Goal: Task Accomplishment & Management: Manage account settings

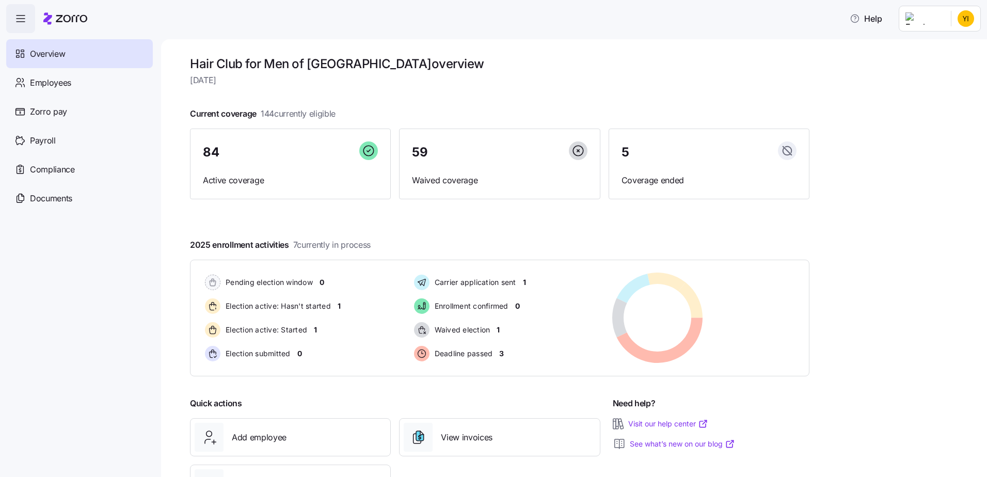
click at [966, 20] on html "Help Overview Employees Zorro pay Payroll Compliance Documents Hair Club for Me…" at bounding box center [493, 235] width 987 height 471
click at [953, 89] on div "Company setup" at bounding box center [939, 88] width 68 height 11
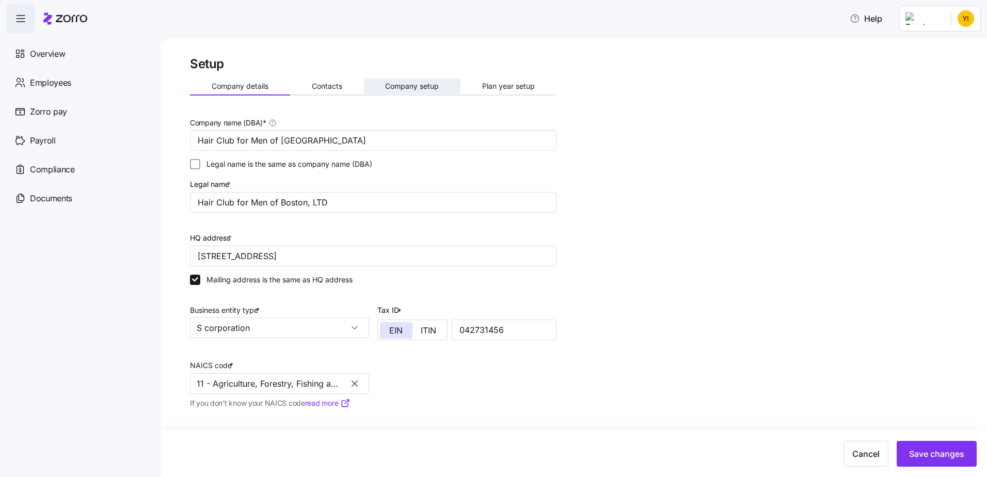
click at [411, 84] on span "Company setup" at bounding box center [412, 86] width 54 height 7
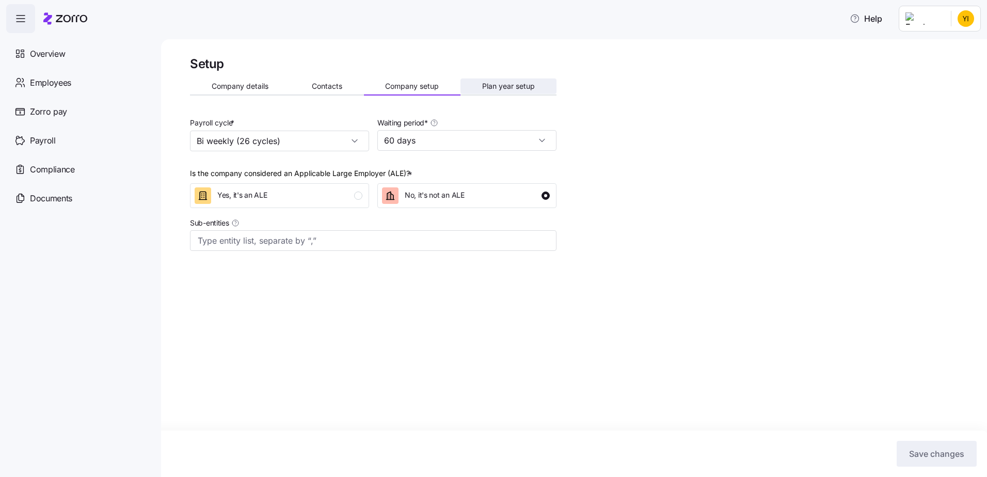
click at [516, 85] on span "Plan year setup" at bounding box center [508, 86] width 53 height 7
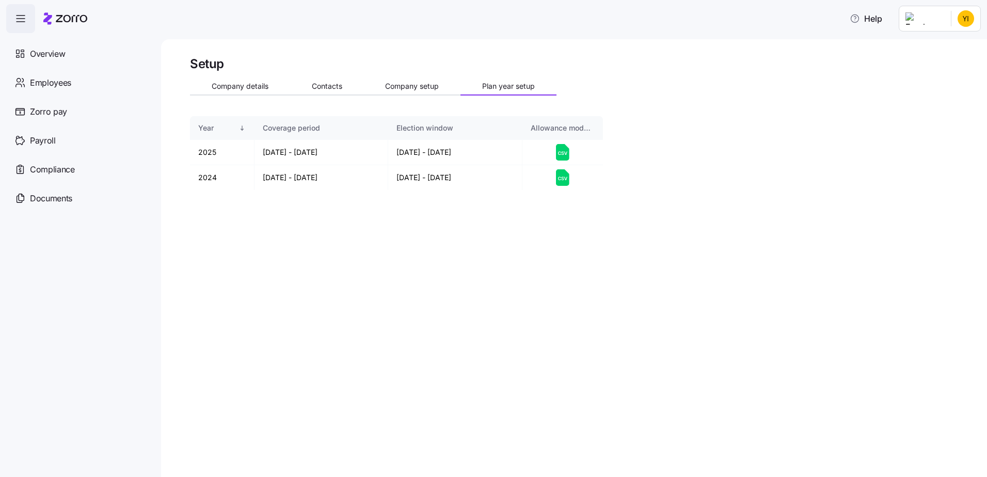
click at [969, 11] on html "Help Overview Employees Zorro pay Payroll Compliance Documents Setup Company de…" at bounding box center [493, 235] width 987 height 471
click at [246, 83] on html "Help Overview Employees Zorro pay Payroll Compliance Documents Setup Company de…" at bounding box center [493, 235] width 987 height 471
click at [246, 83] on span "Company details" at bounding box center [240, 86] width 57 height 7
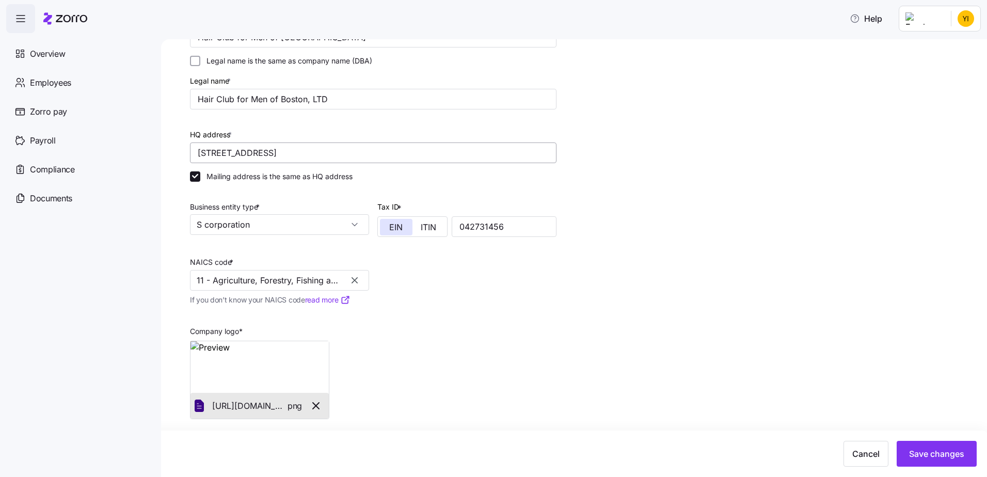
scroll to position [107, 0]
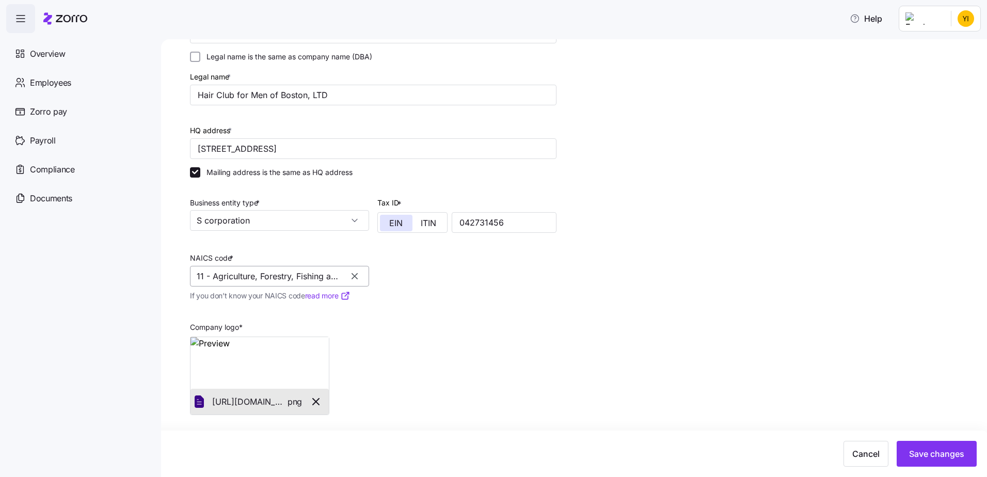
click at [227, 276] on input "11 - Agriculture, Forestry, Fishing and Hunting" at bounding box center [279, 276] width 179 height 21
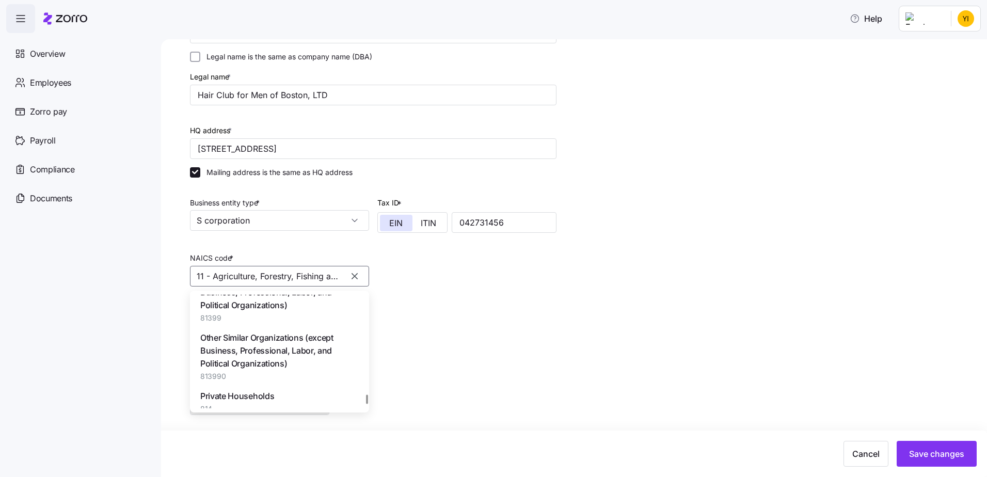
scroll to position [77523, 0]
click at [366, 397] on div at bounding box center [367, 398] width 3 height 9
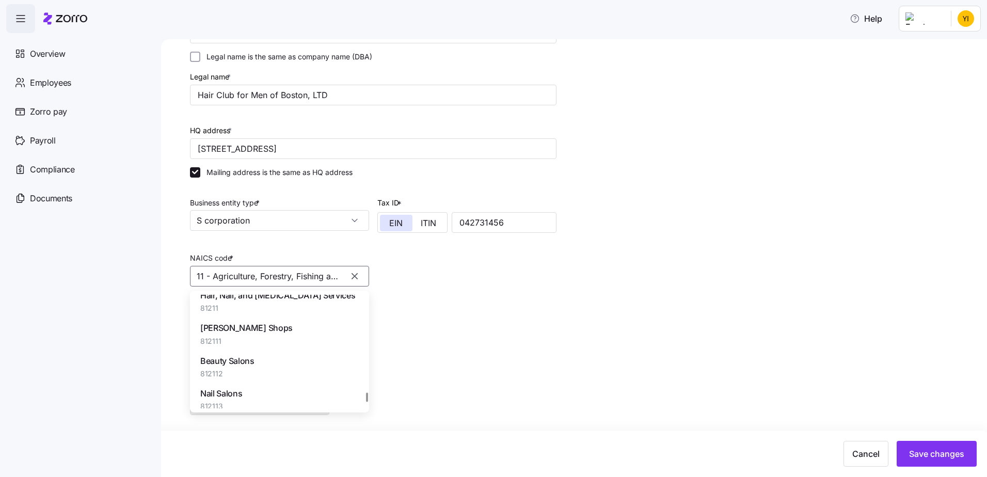
scroll to position [75922, 0]
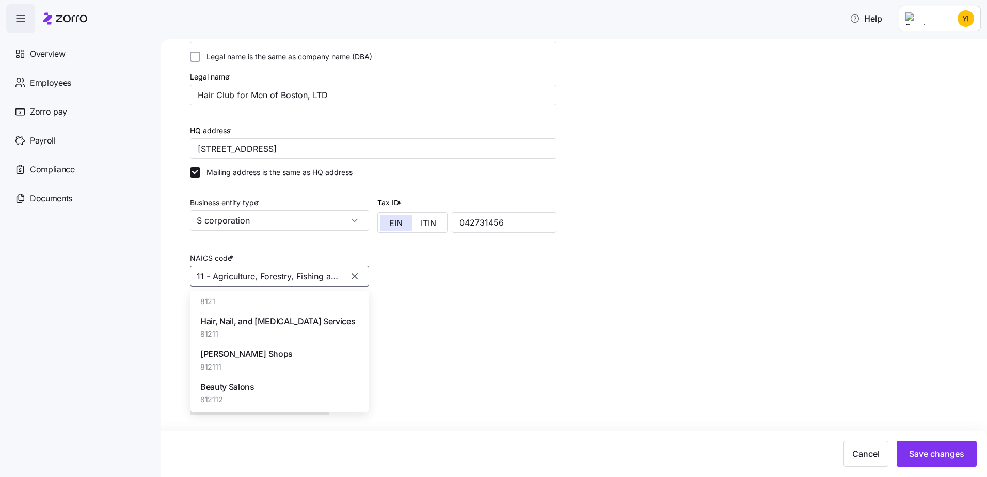
click at [260, 362] on div "[PERSON_NAME] Shops 812111" at bounding box center [279, 359] width 171 height 33
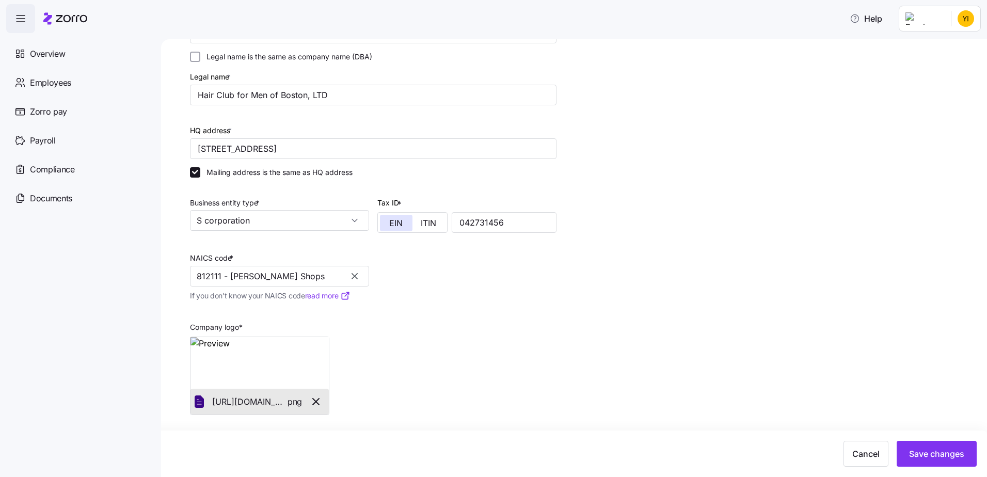
type input "812111 - [PERSON_NAME] Shops"
click at [284, 226] on input "S corporation" at bounding box center [279, 220] width 179 height 21
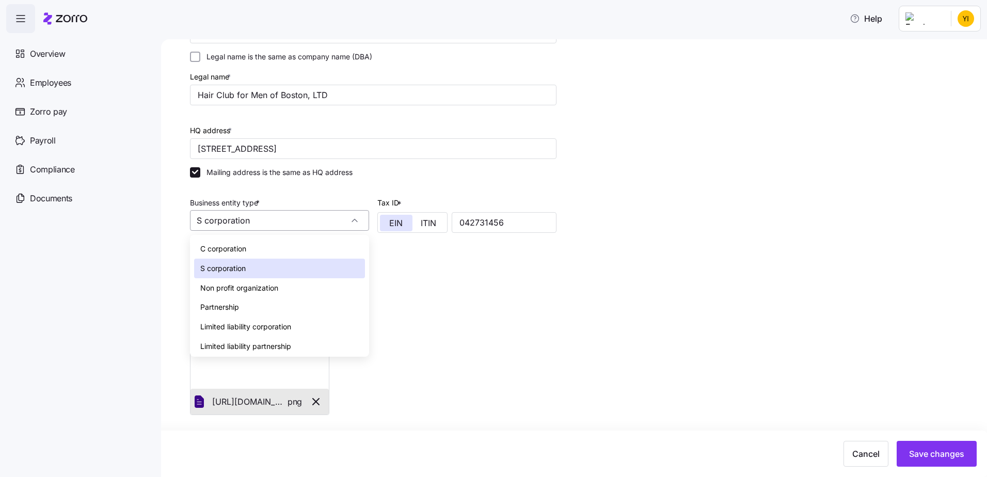
click at [284, 226] on input "S corporation" at bounding box center [279, 220] width 179 height 21
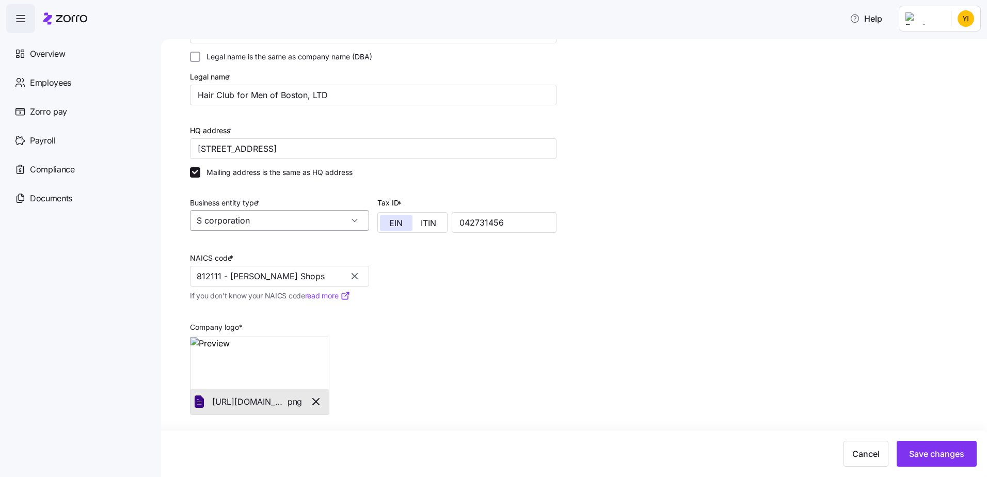
click at [284, 226] on input "S corporation" at bounding box center [279, 220] width 179 height 21
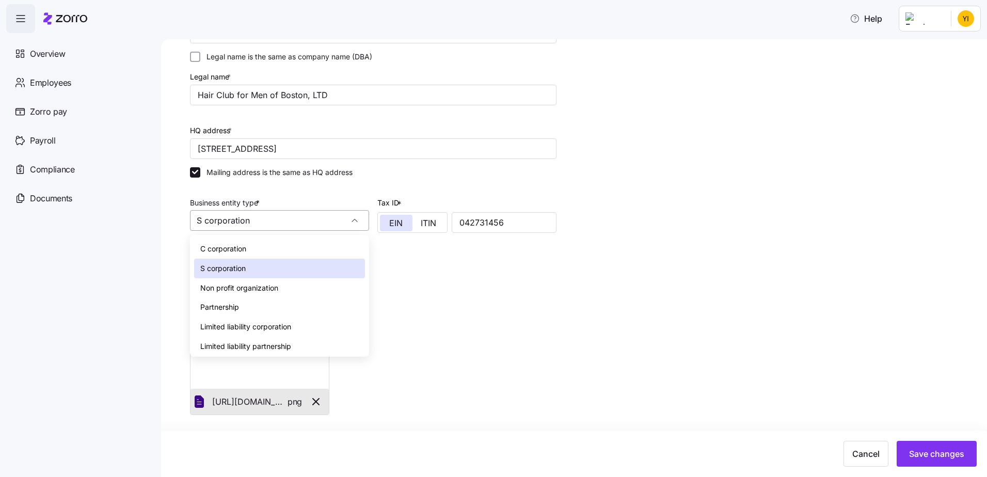
click at [284, 226] on input "S corporation" at bounding box center [279, 220] width 179 height 21
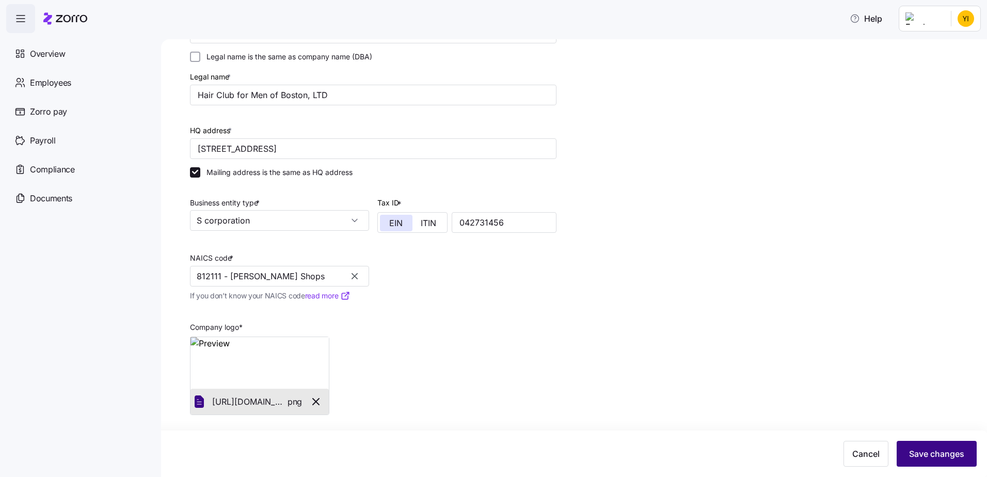
click at [947, 460] on button "Save changes" at bounding box center [937, 454] width 80 height 26
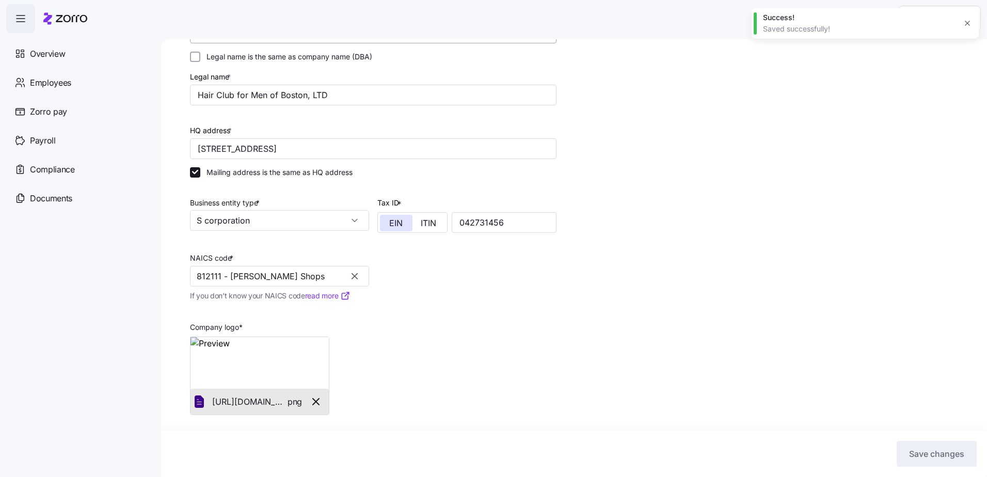
scroll to position [0, 0]
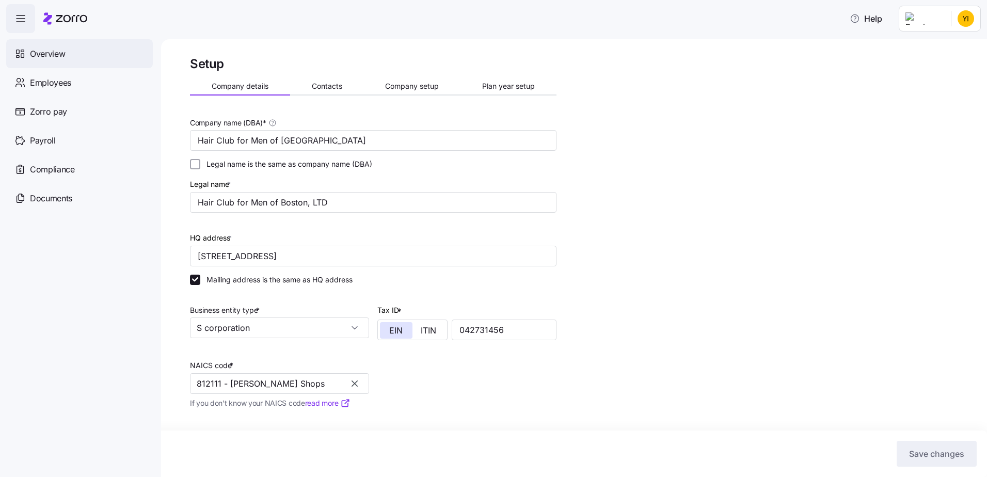
click at [54, 60] on div "Overview" at bounding box center [79, 53] width 147 height 29
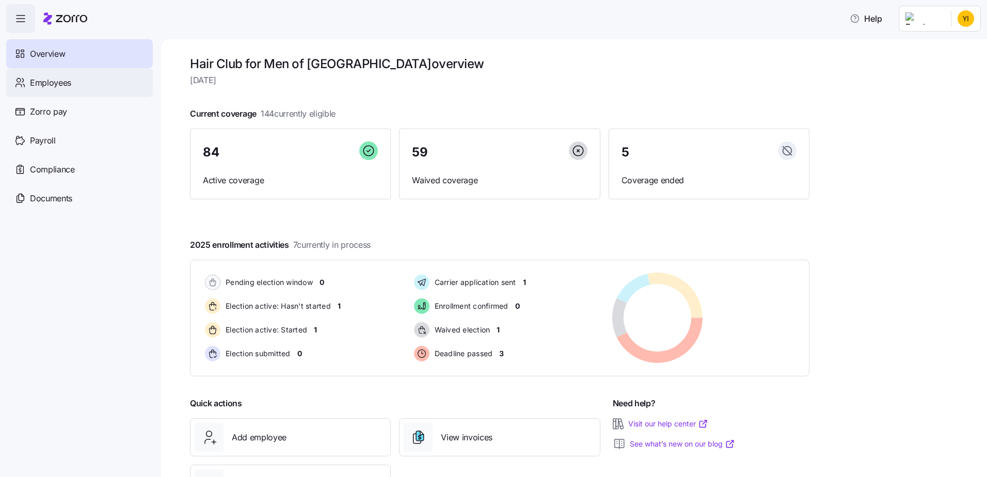
click at [53, 85] on span "Employees" at bounding box center [50, 82] width 41 height 13
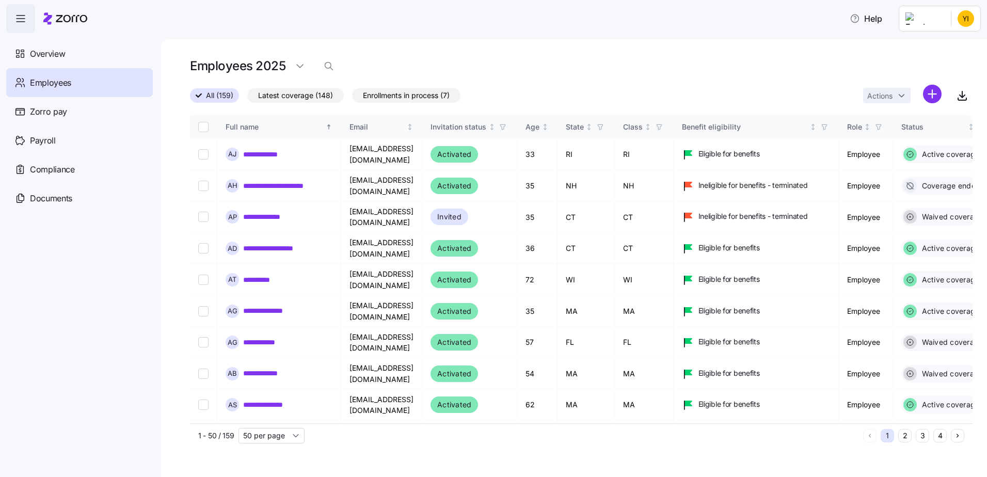
click at [388, 100] on span "Enrollments in process (7)" at bounding box center [406, 95] width 87 height 13
click at [352, 98] on input "Enrollments in process (7)" at bounding box center [352, 98] width 0 height 0
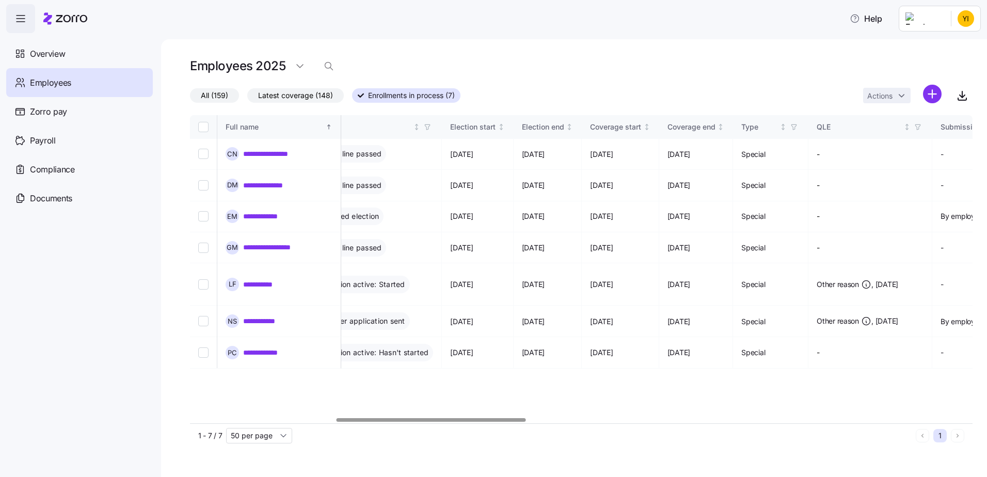
scroll to position [0, 600]
click at [431, 420] on div at bounding box center [581, 420] width 783 height 6
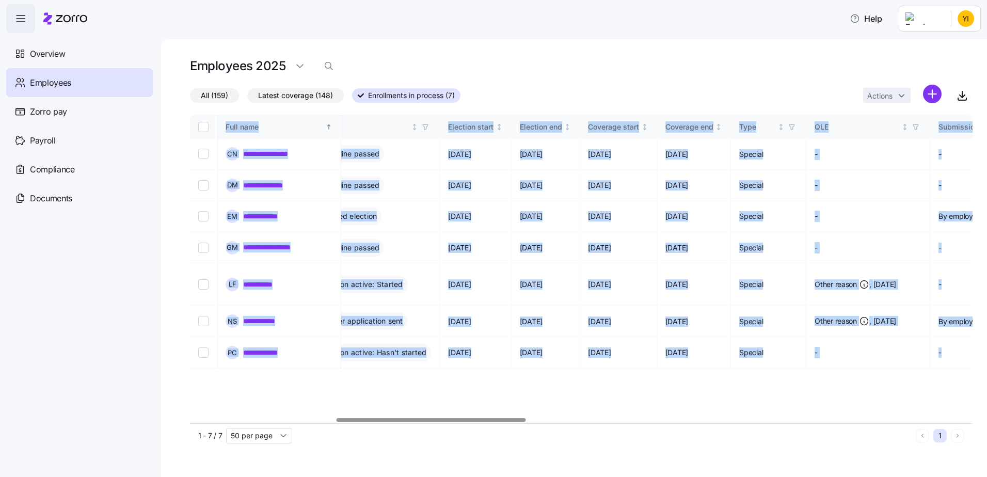
drag, startPoint x: 440, startPoint y: 411, endPoint x: 406, endPoint y: 419, distance: 35.1
click at [406, 419] on div "**********" at bounding box center [581, 269] width 783 height 308
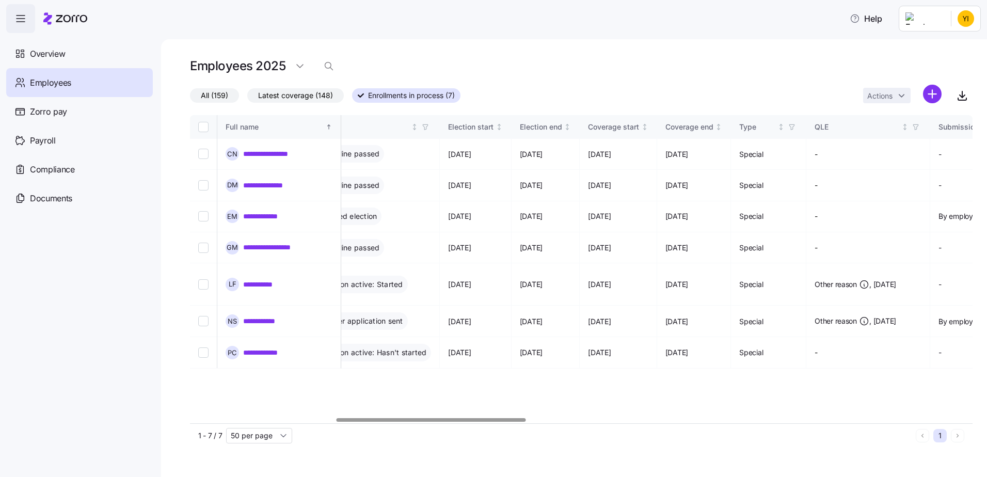
drag, startPoint x: 406, startPoint y: 419, endPoint x: 473, endPoint y: 362, distance: 88.6
click at [465, 364] on div "**********" at bounding box center [581, 269] width 783 height 308
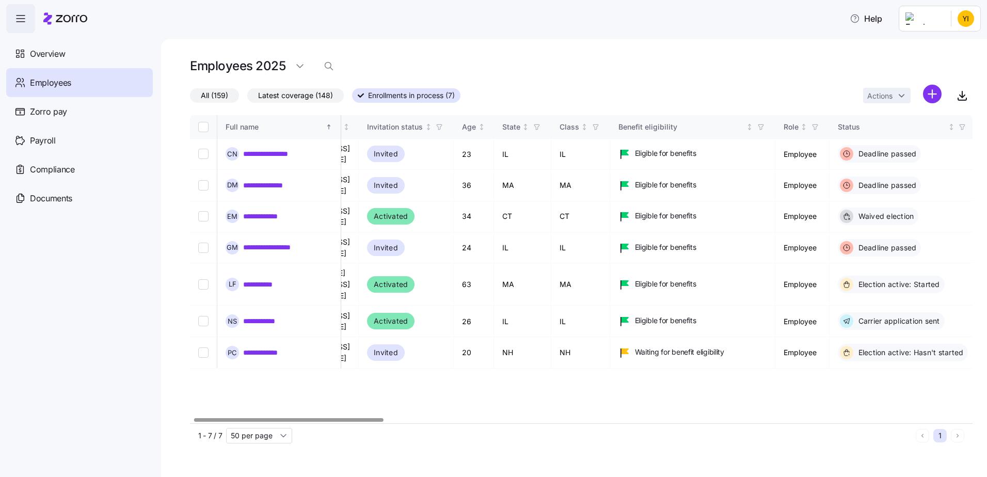
scroll to position [0, 0]
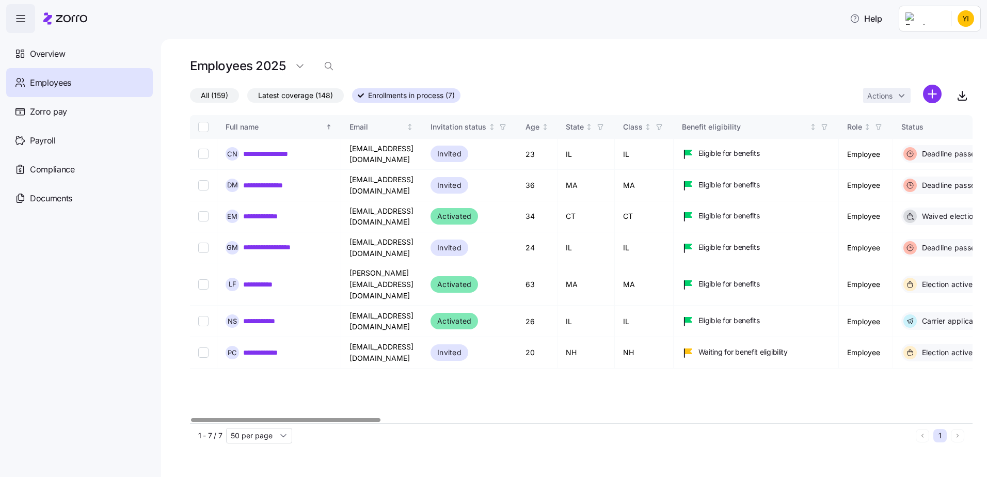
click at [286, 422] on div at bounding box center [285, 420] width 189 height 4
click at [349, 418] on div at bounding box center [285, 420] width 189 height 4
click at [255, 242] on link "**********" at bounding box center [271, 247] width 57 height 10
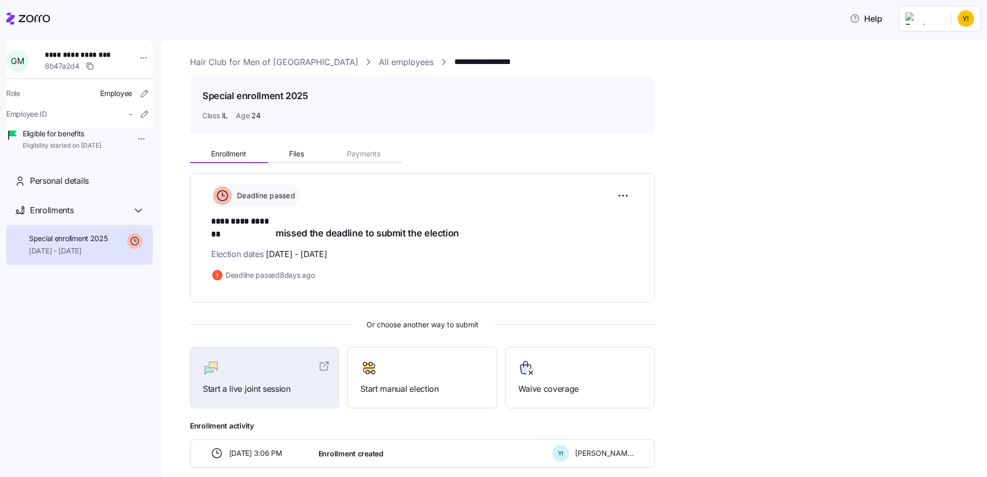
click at [129, 141] on html "**********" at bounding box center [493, 235] width 987 height 471
click at [142, 158] on div "Terminate employee" at bounding box center [167, 161] width 69 height 11
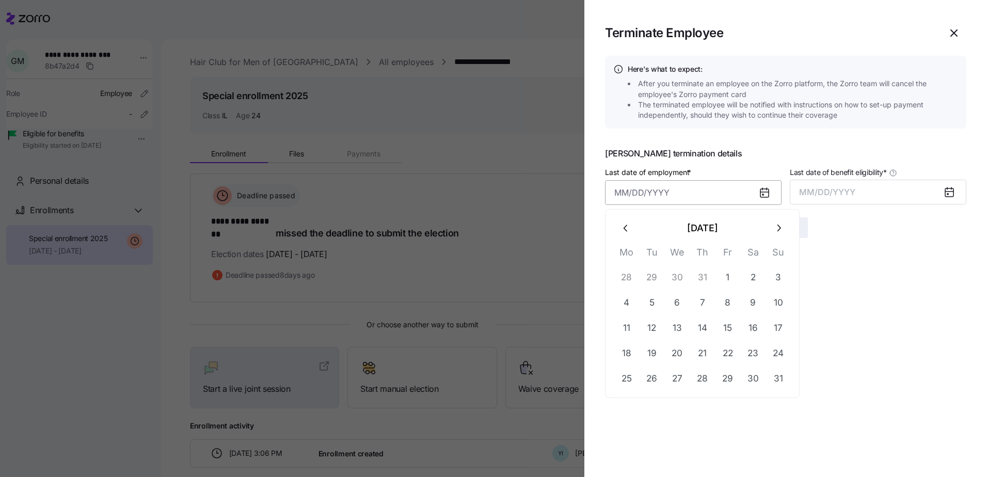
click at [654, 199] on input "Last date of employment *" at bounding box center [693, 192] width 177 height 25
type input "[DATE]"
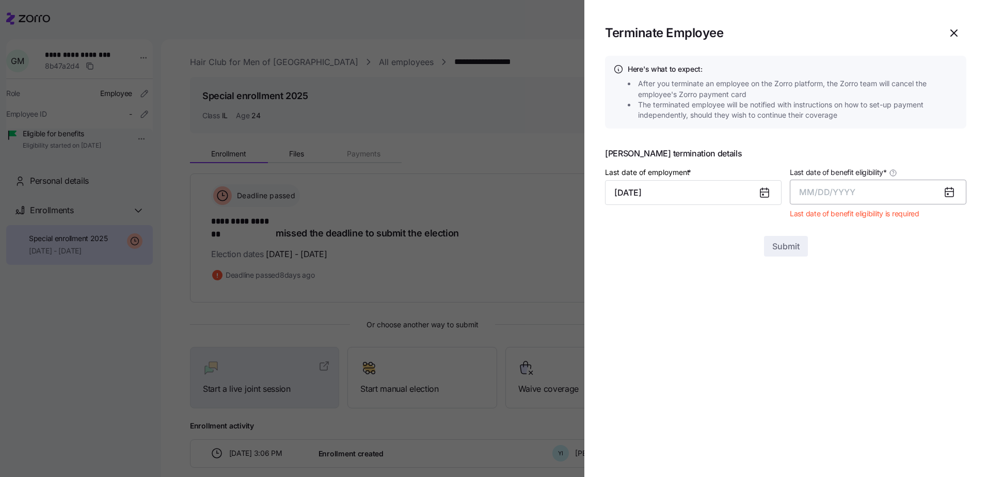
click at [836, 194] on span "MM/DD/YYYY" at bounding box center [827, 192] width 56 height 10
click at [893, 311] on button "Aug" at bounding box center [887, 307] width 59 height 25
click at [796, 226] on span "Submit" at bounding box center [785, 227] width 27 height 12
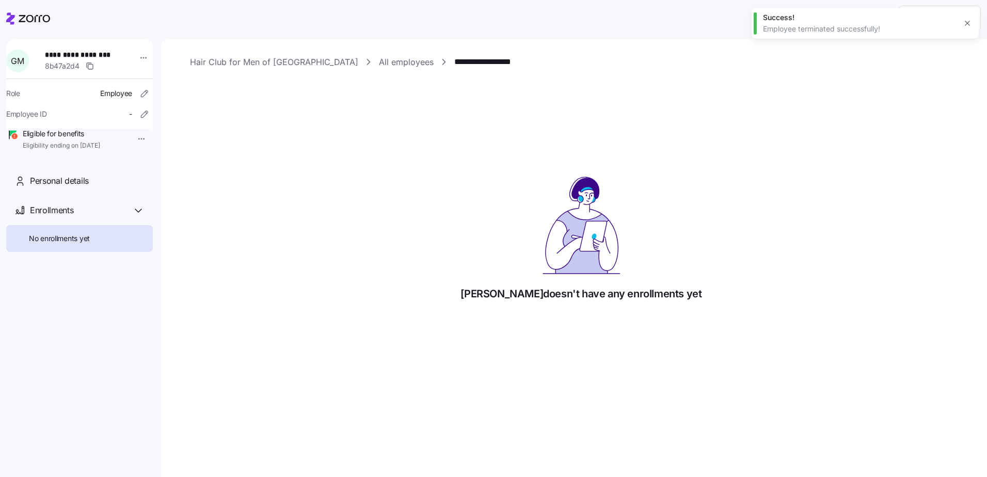
click at [379, 64] on link "All employees" at bounding box center [406, 62] width 55 height 13
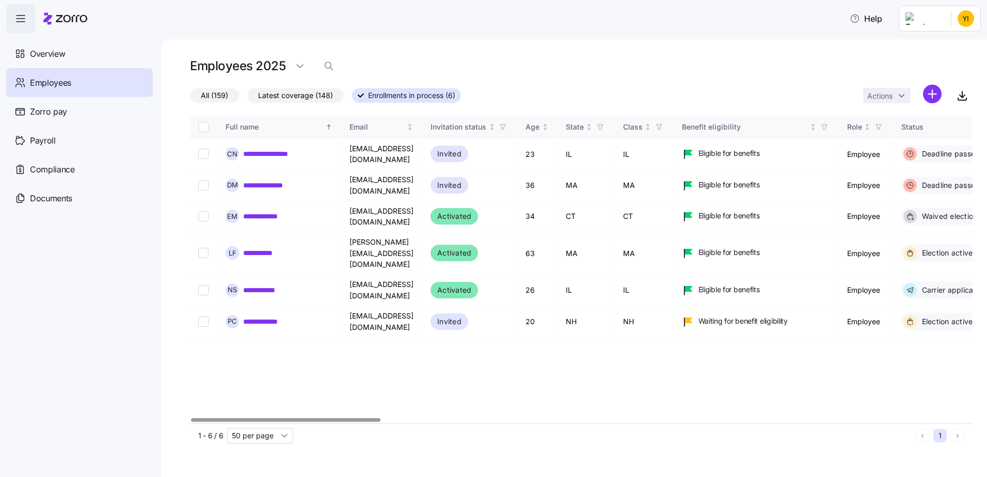
click at [360, 422] on div at bounding box center [285, 420] width 189 height 4
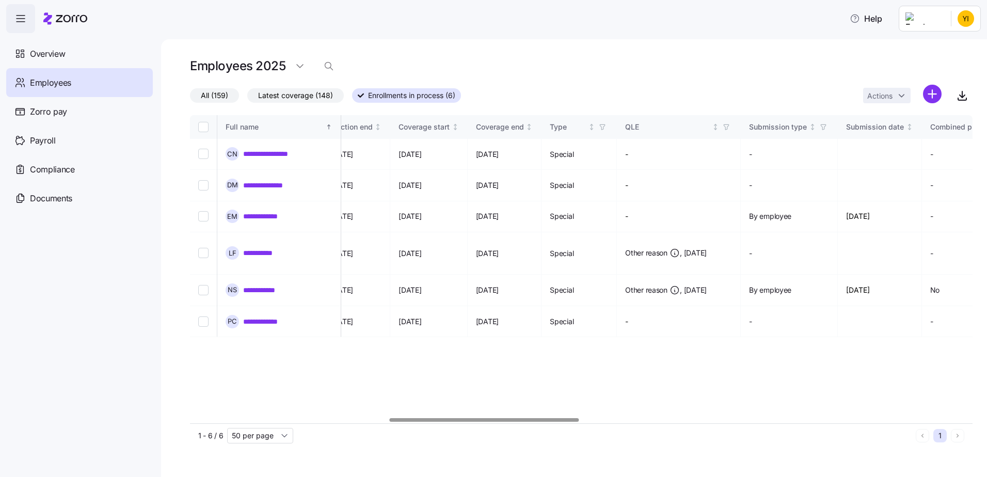
scroll to position [0, 829]
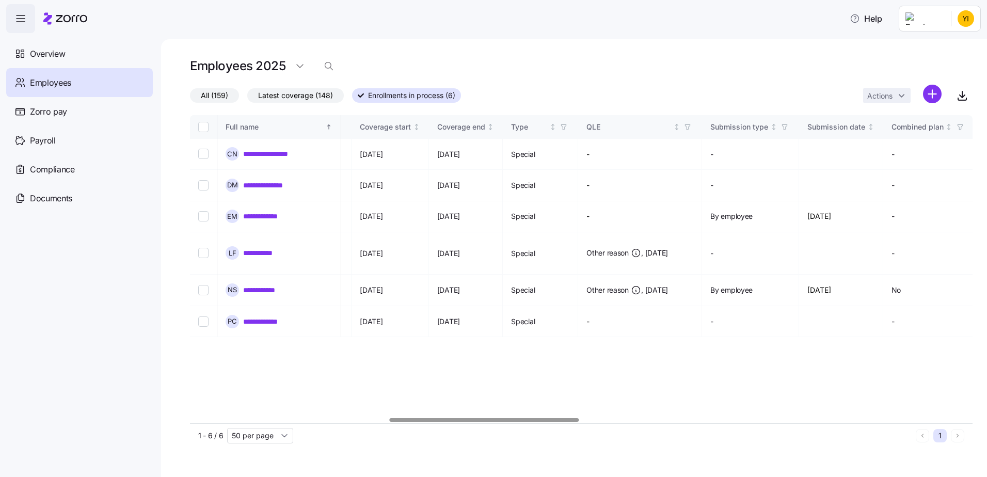
click at [559, 418] on div at bounding box center [484, 420] width 189 height 4
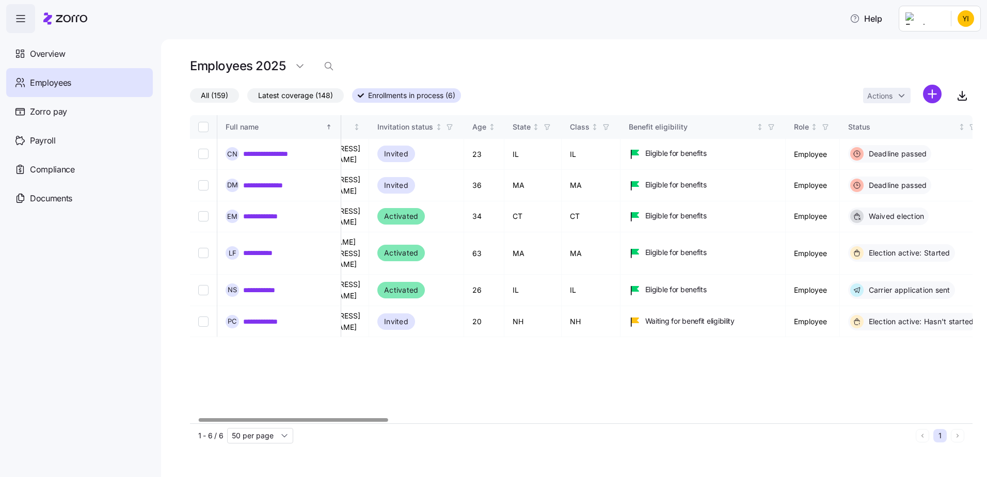
scroll to position [0, 0]
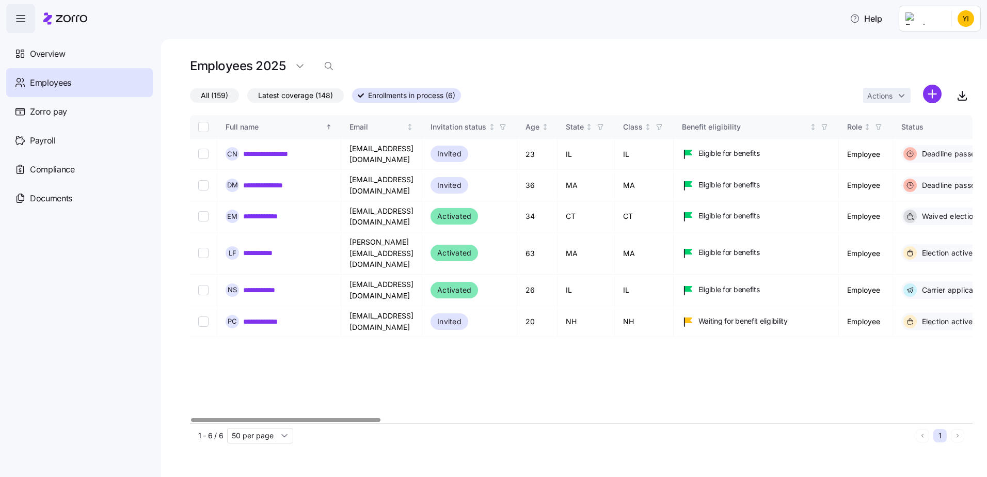
click at [191, 418] on div at bounding box center [285, 420] width 189 height 4
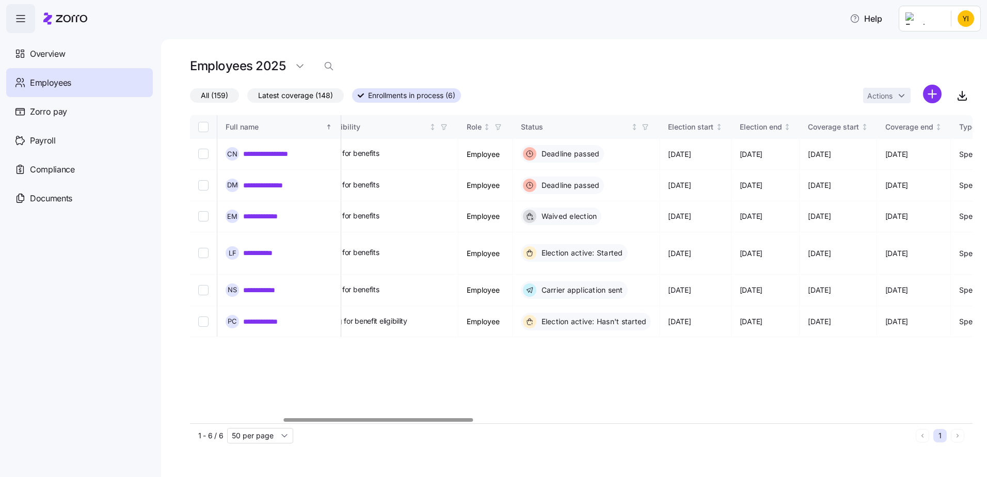
scroll to position [0, 383]
click at [386, 418] on div at bounding box center [378, 420] width 189 height 4
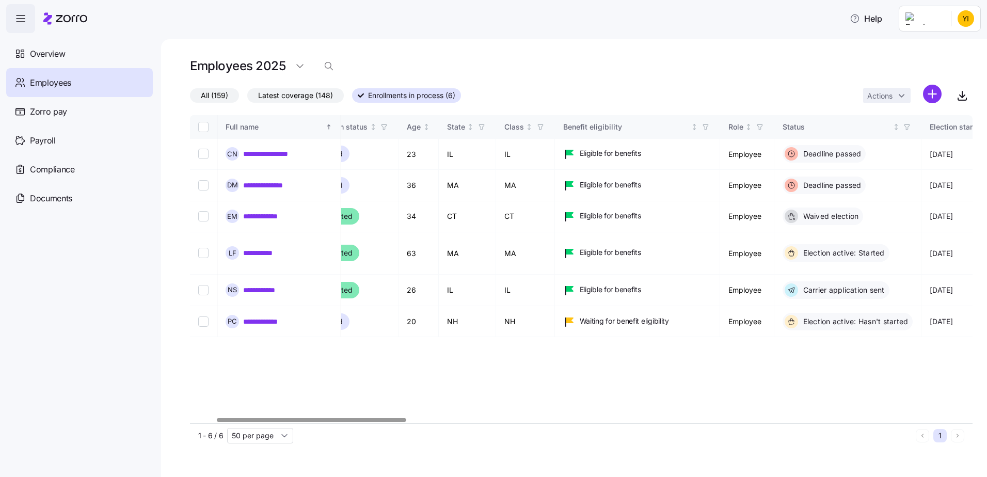
scroll to position [0, 104]
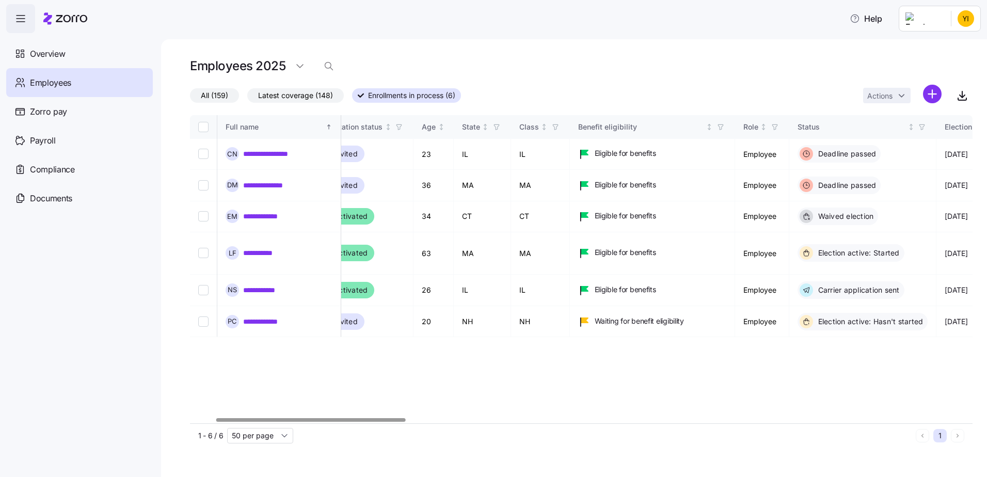
click at [277, 418] on div at bounding box center [310, 420] width 189 height 4
click at [267, 316] on link "**********" at bounding box center [266, 321] width 46 height 10
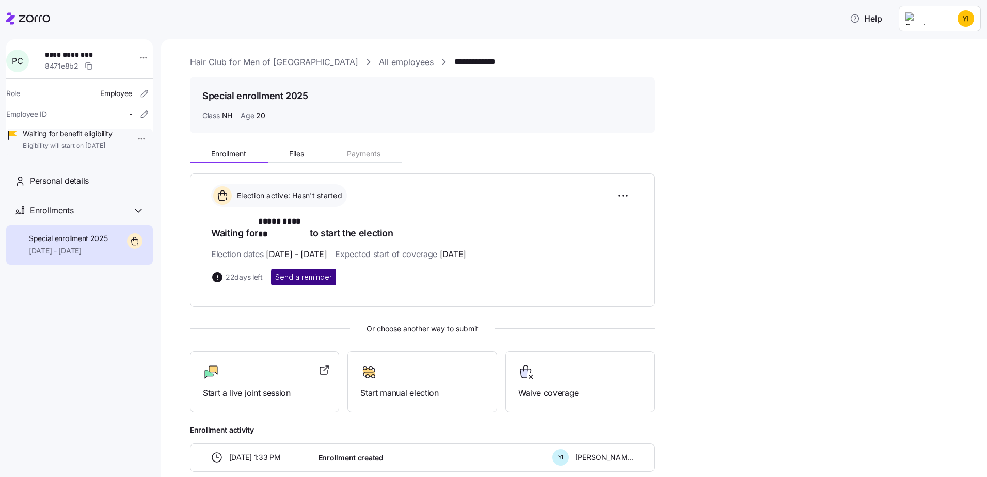
click at [288, 272] on span "Send a reminder" at bounding box center [303, 277] width 57 height 10
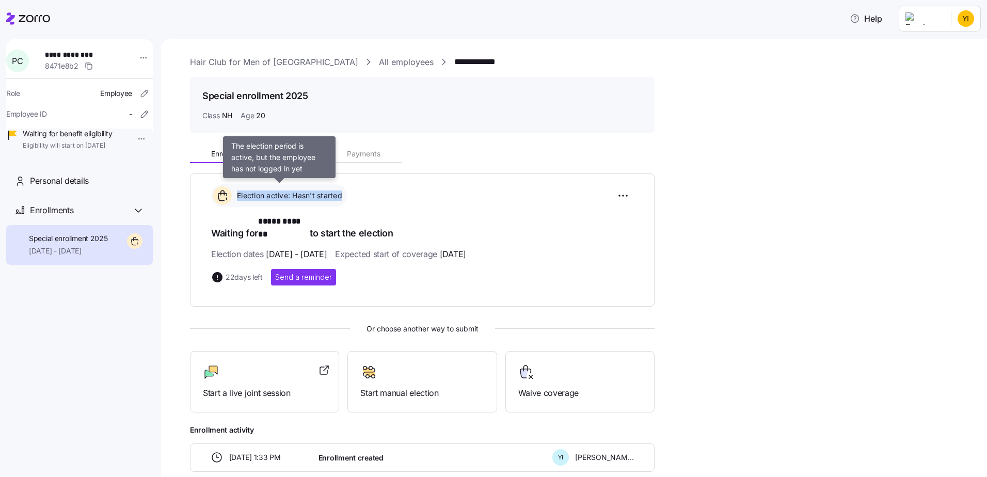
drag, startPoint x: 238, startPoint y: 197, endPoint x: 345, endPoint y: 195, distance: 107.4
click at [345, 195] on div "Election active: Hasn't started" at bounding box center [279, 195] width 136 height 23
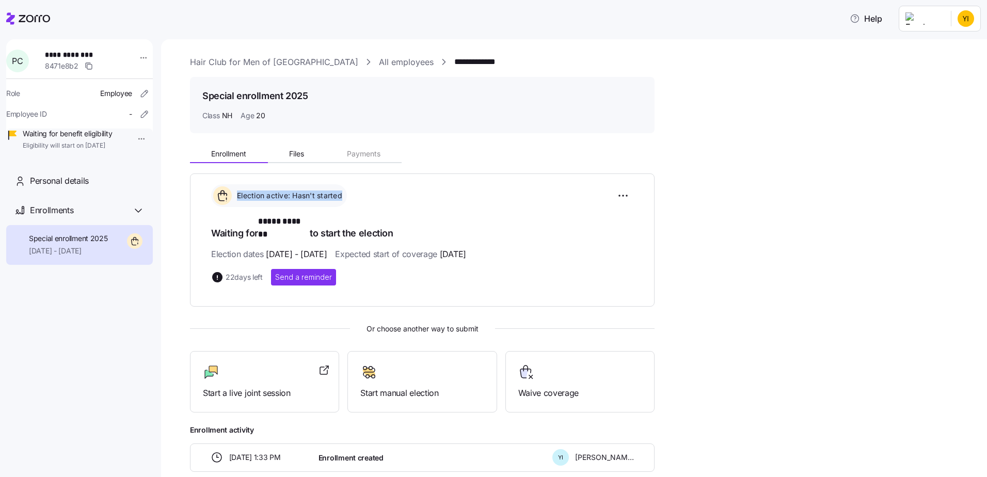
copy span "Election active: Hasn't started"
click at [379, 65] on link "All employees" at bounding box center [406, 62] width 55 height 13
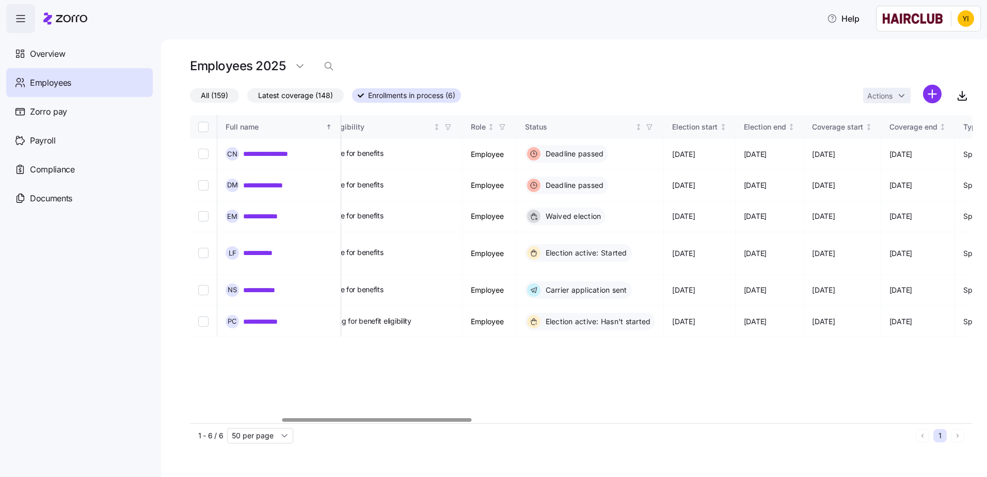
click at [434, 418] on div at bounding box center [376, 420] width 189 height 4
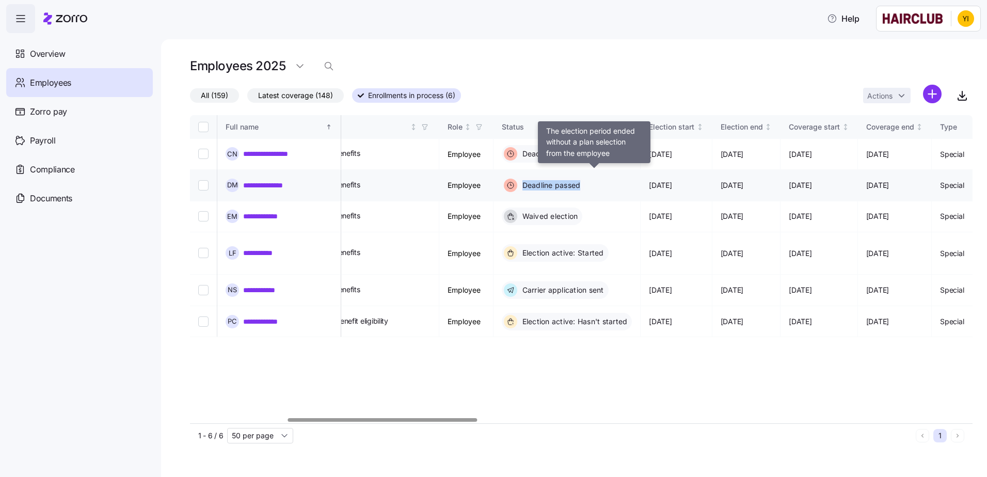
drag, startPoint x: 575, startPoint y: 177, endPoint x: 630, endPoint y: 176, distance: 55.3
click at [581, 180] on span "Deadline passed" at bounding box center [549, 185] width 61 height 10
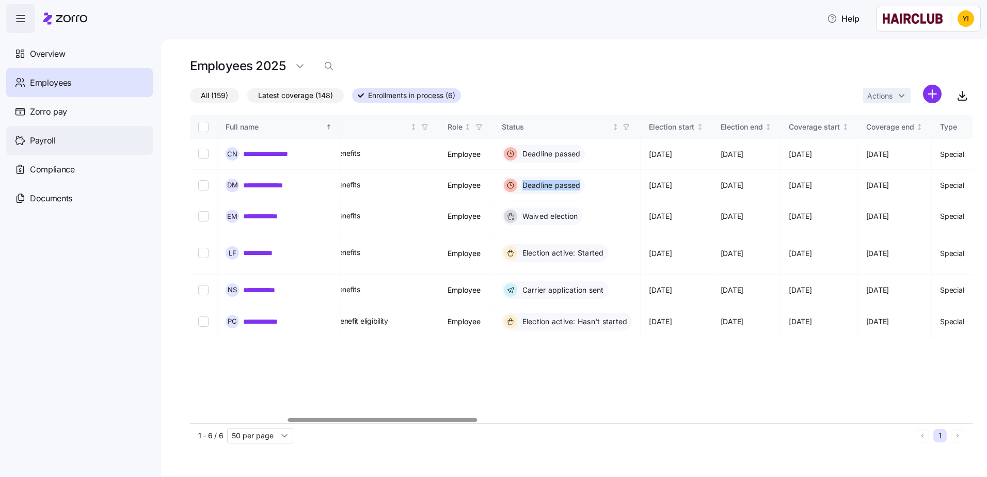
copy span "Deadline passed"
